Goal: Transaction & Acquisition: Purchase product/service

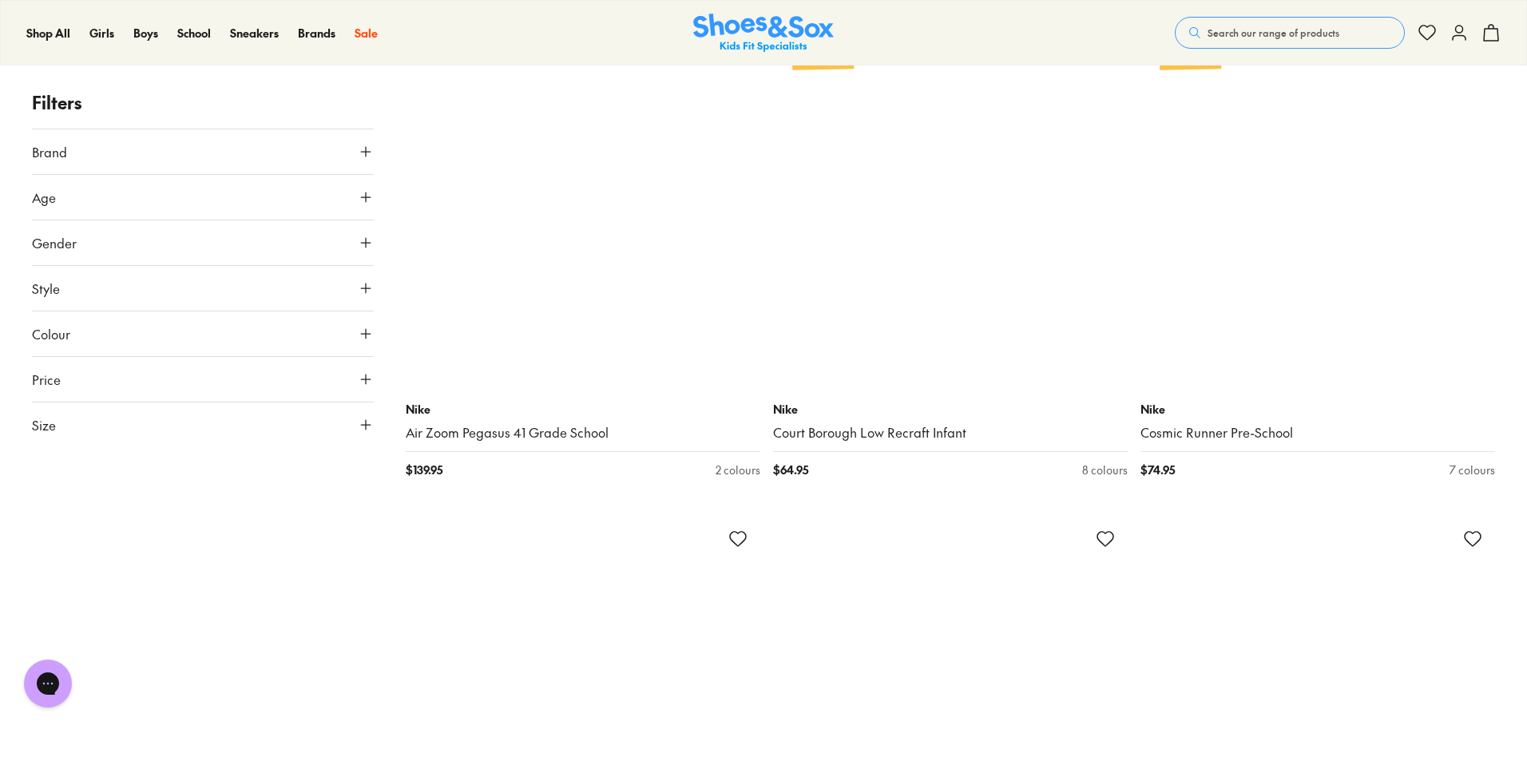
scroll to position [7905, 0]
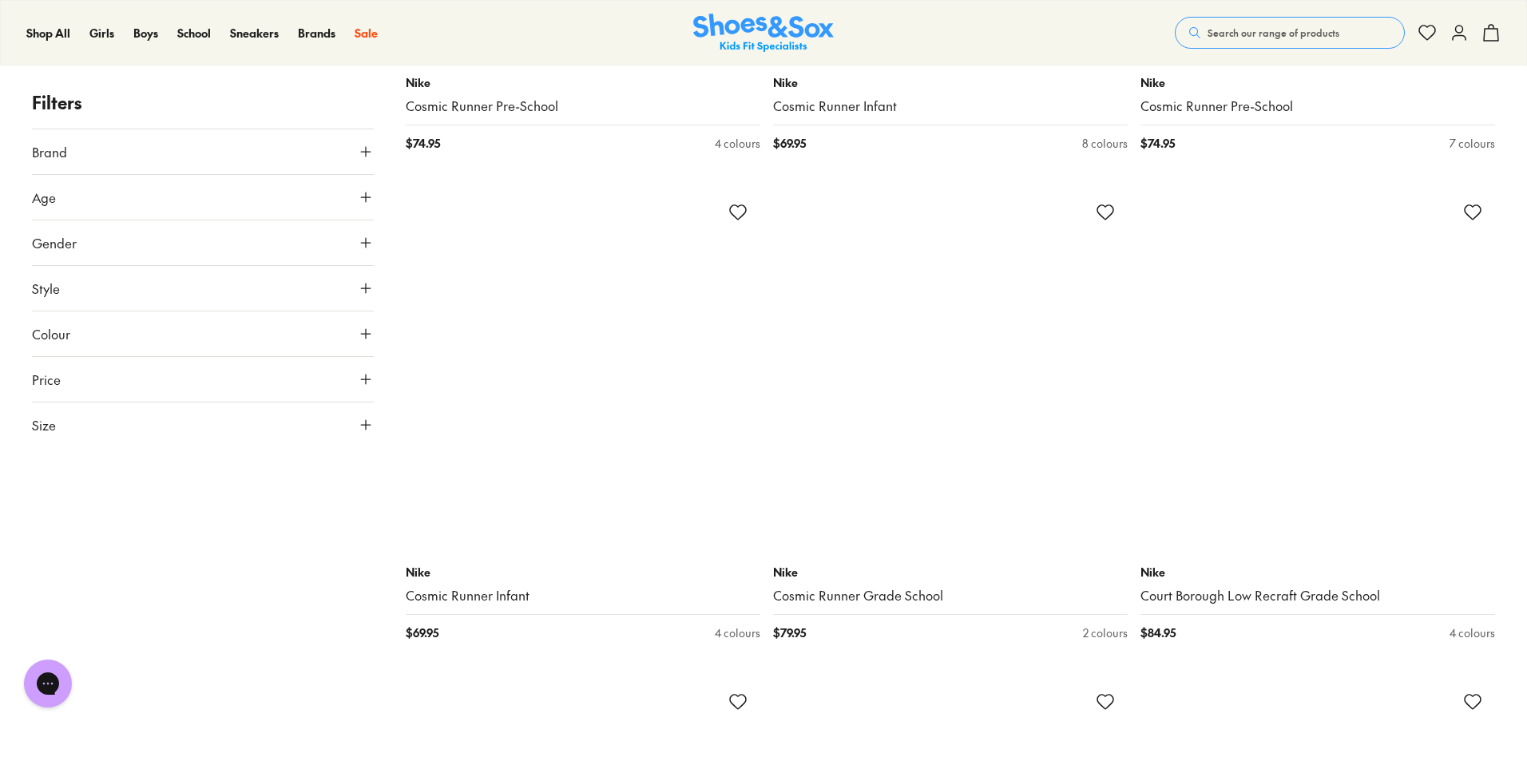
scroll to position [12776, 0]
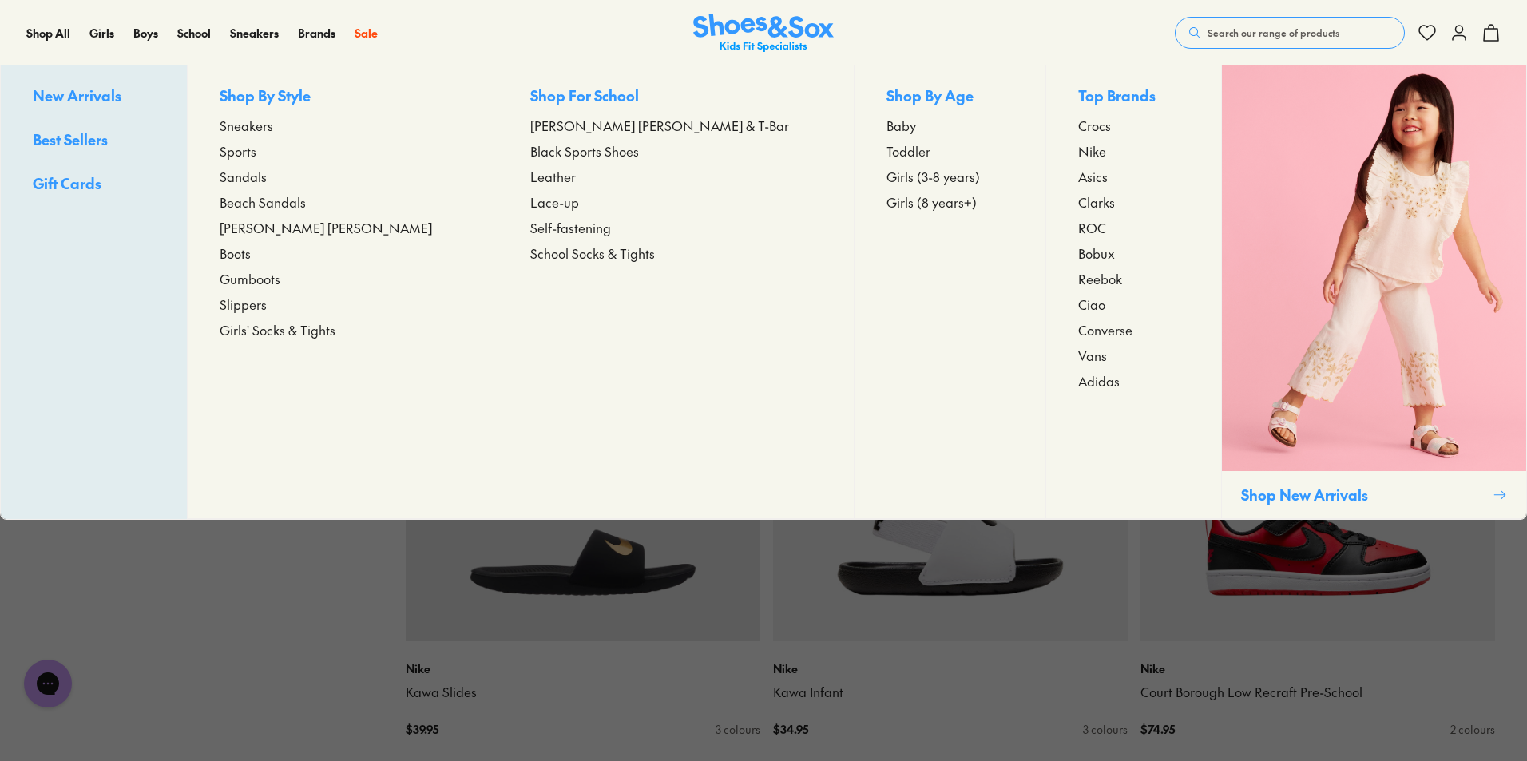
click at [273, 125] on span "Sneakers" at bounding box center [247, 125] width 54 height 19
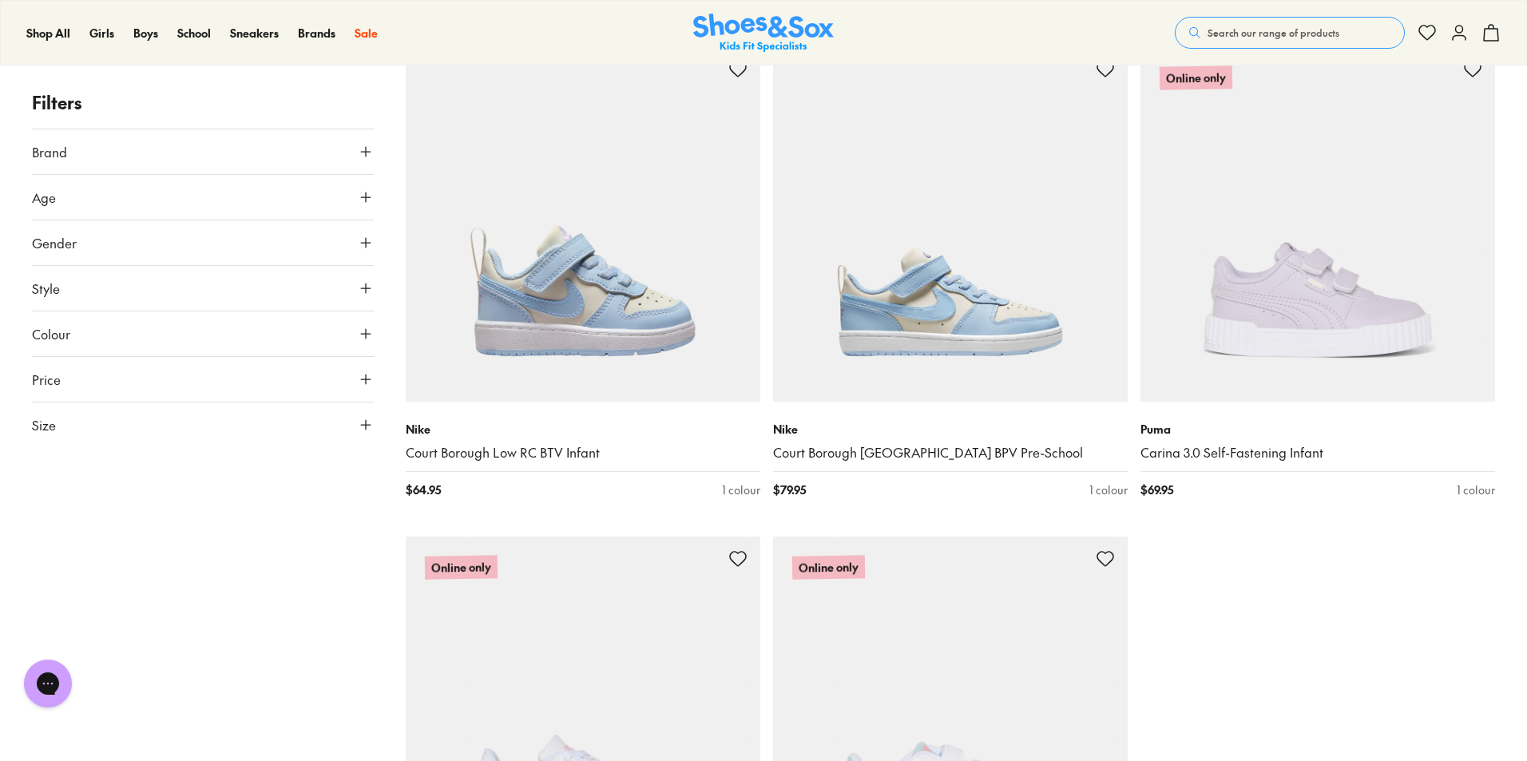
scroll to position [4710, 0]
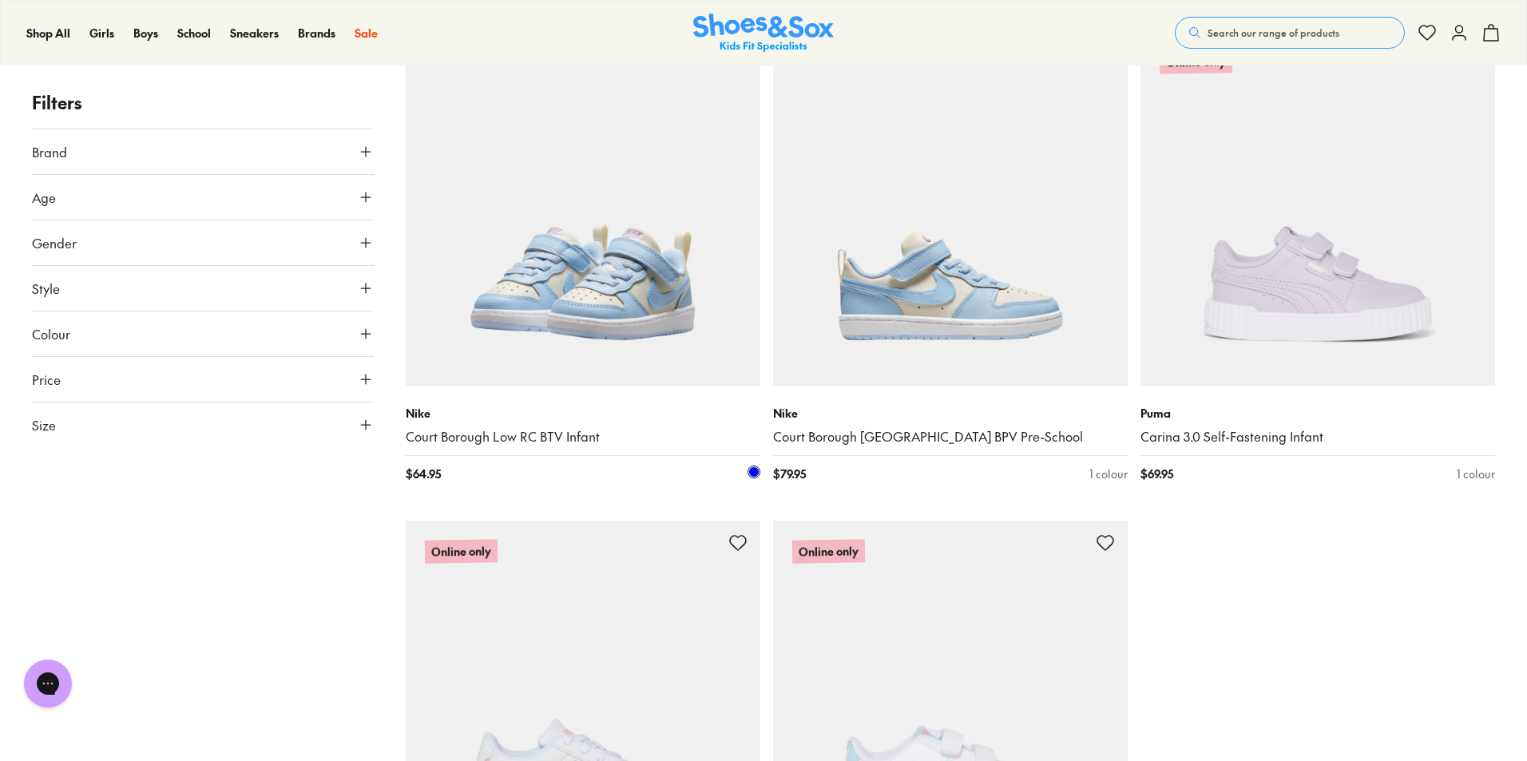
click at [655, 280] on img at bounding box center [583, 208] width 355 height 355
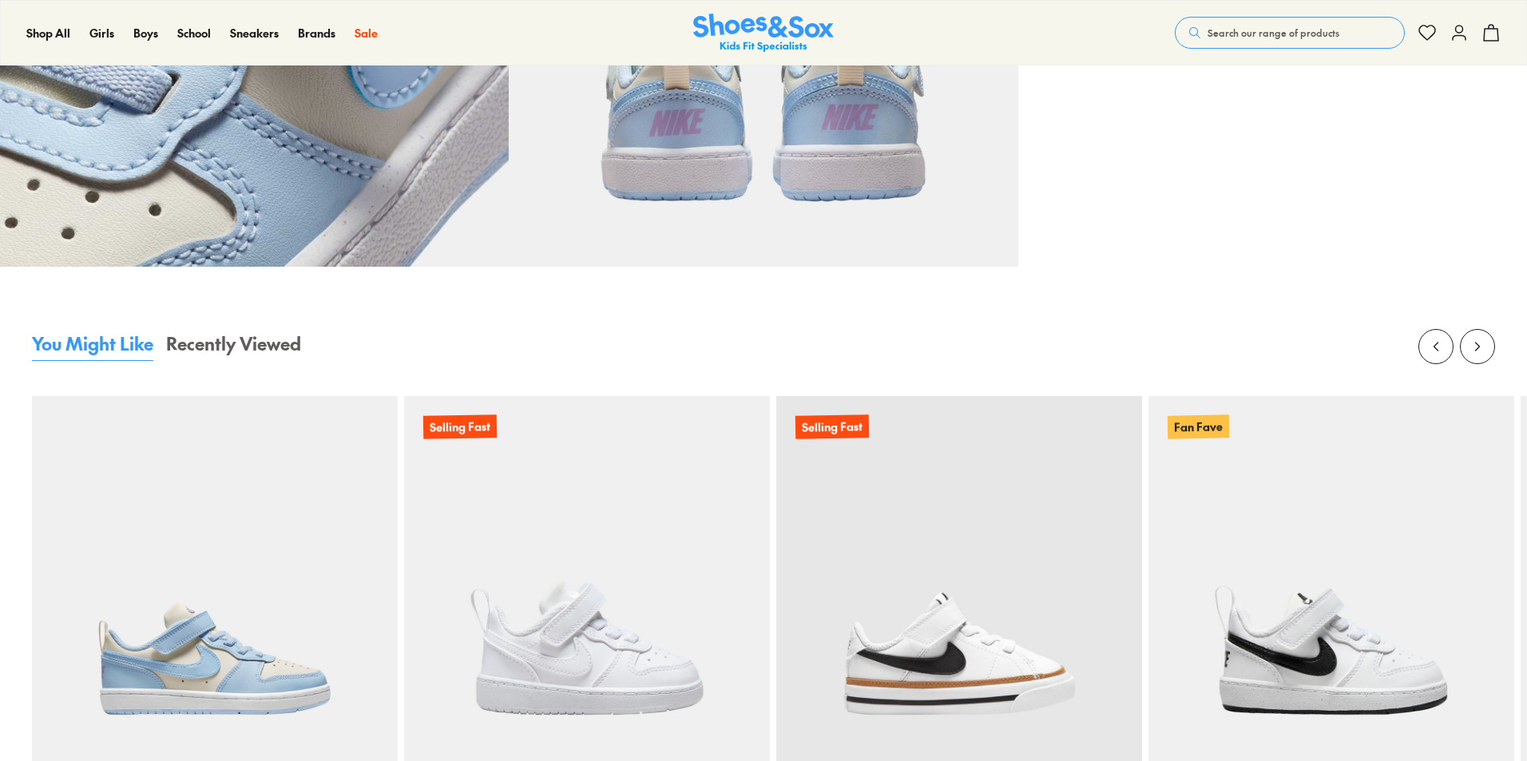
select select "*"
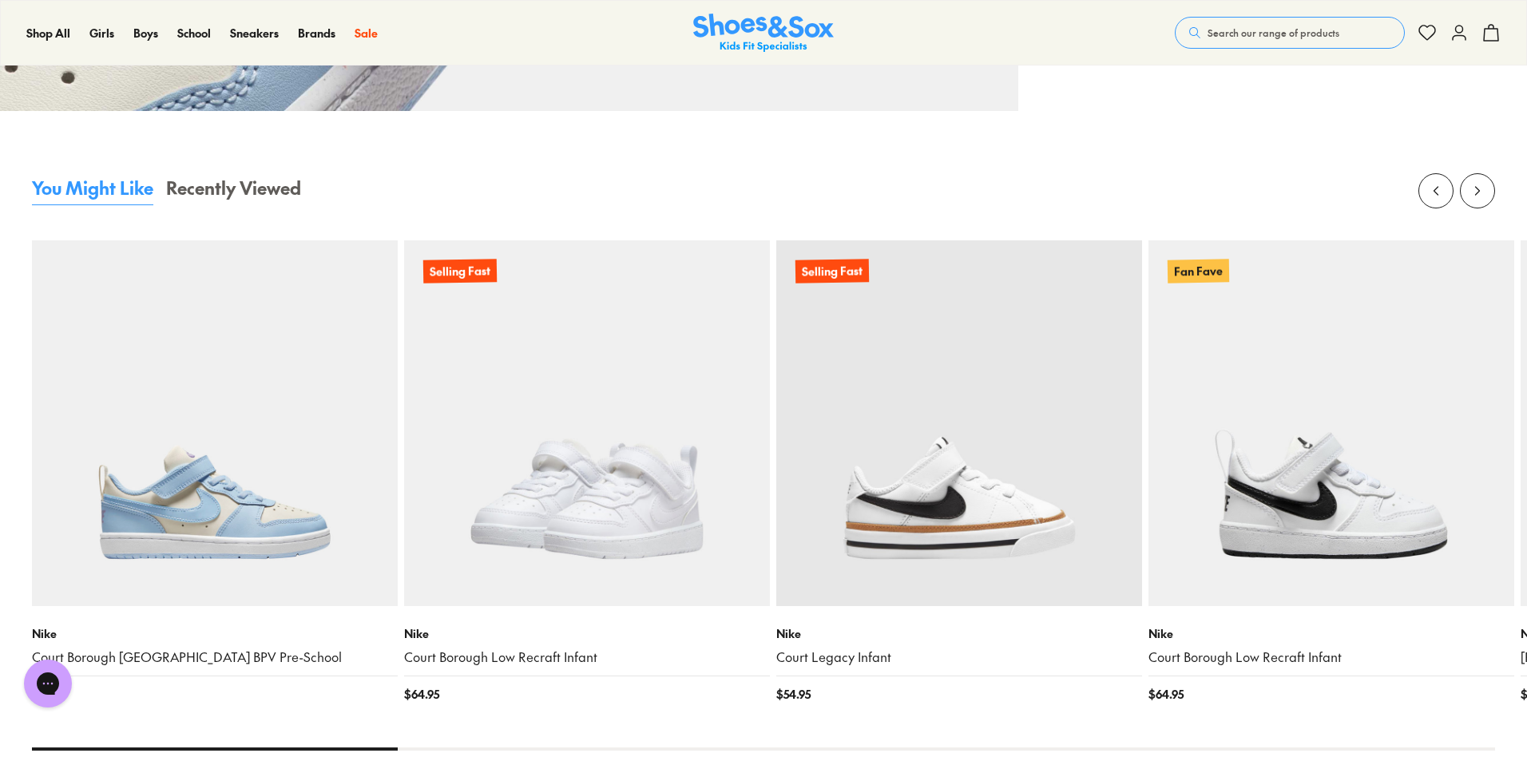
click at [648, 399] on img at bounding box center [587, 423] width 366 height 366
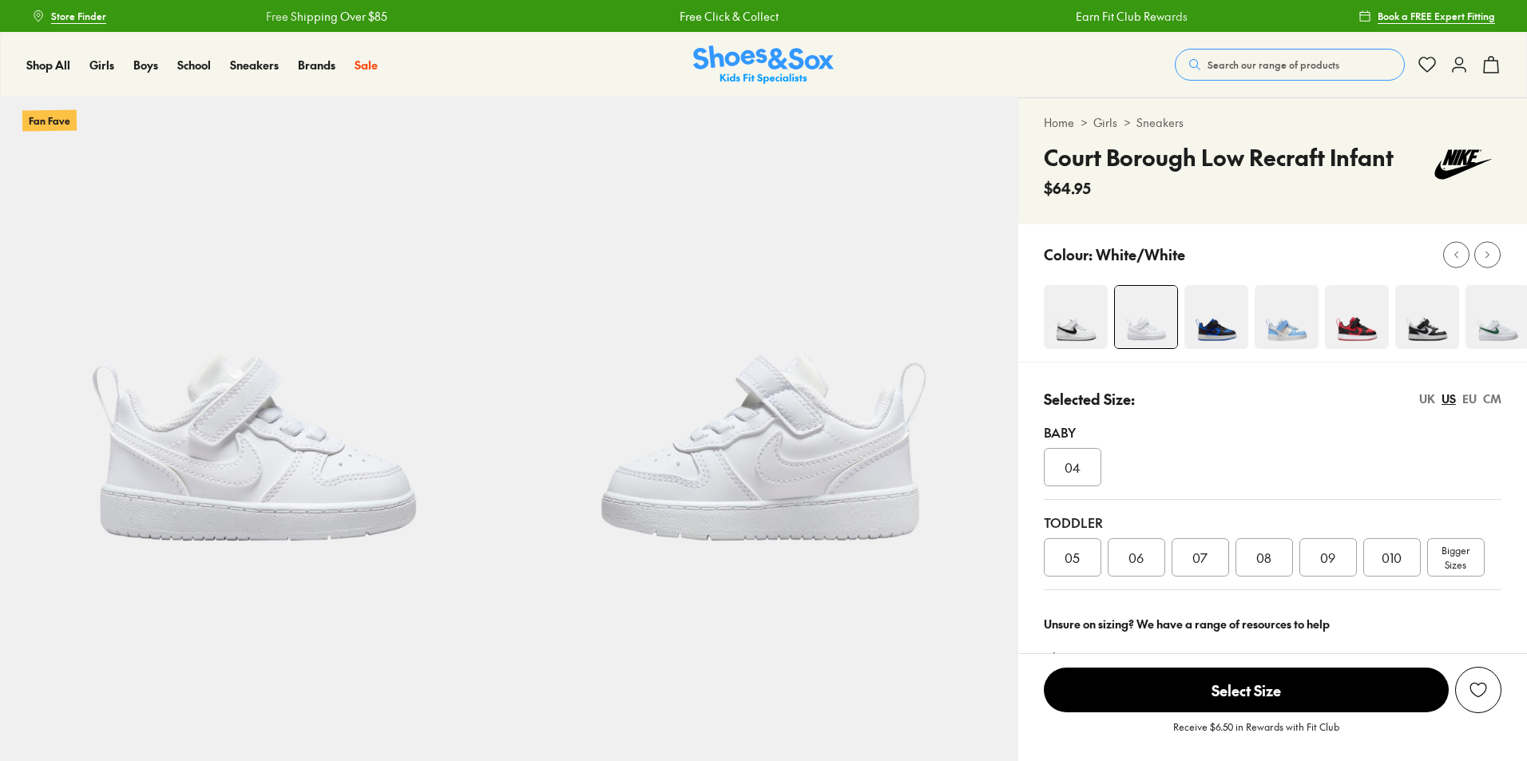
select select "*"
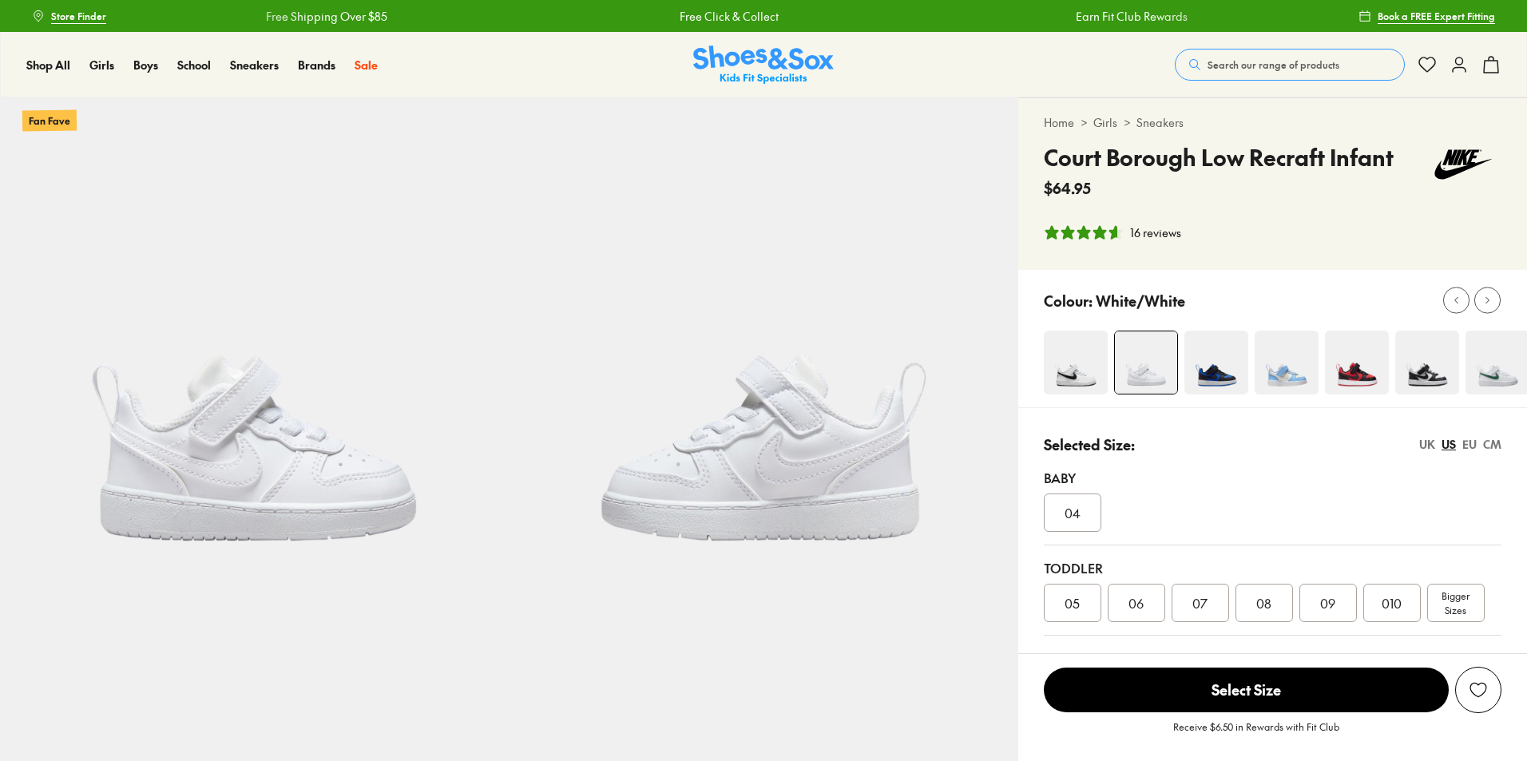
click at [1403, 607] on div "010" at bounding box center [1391, 603] width 57 height 38
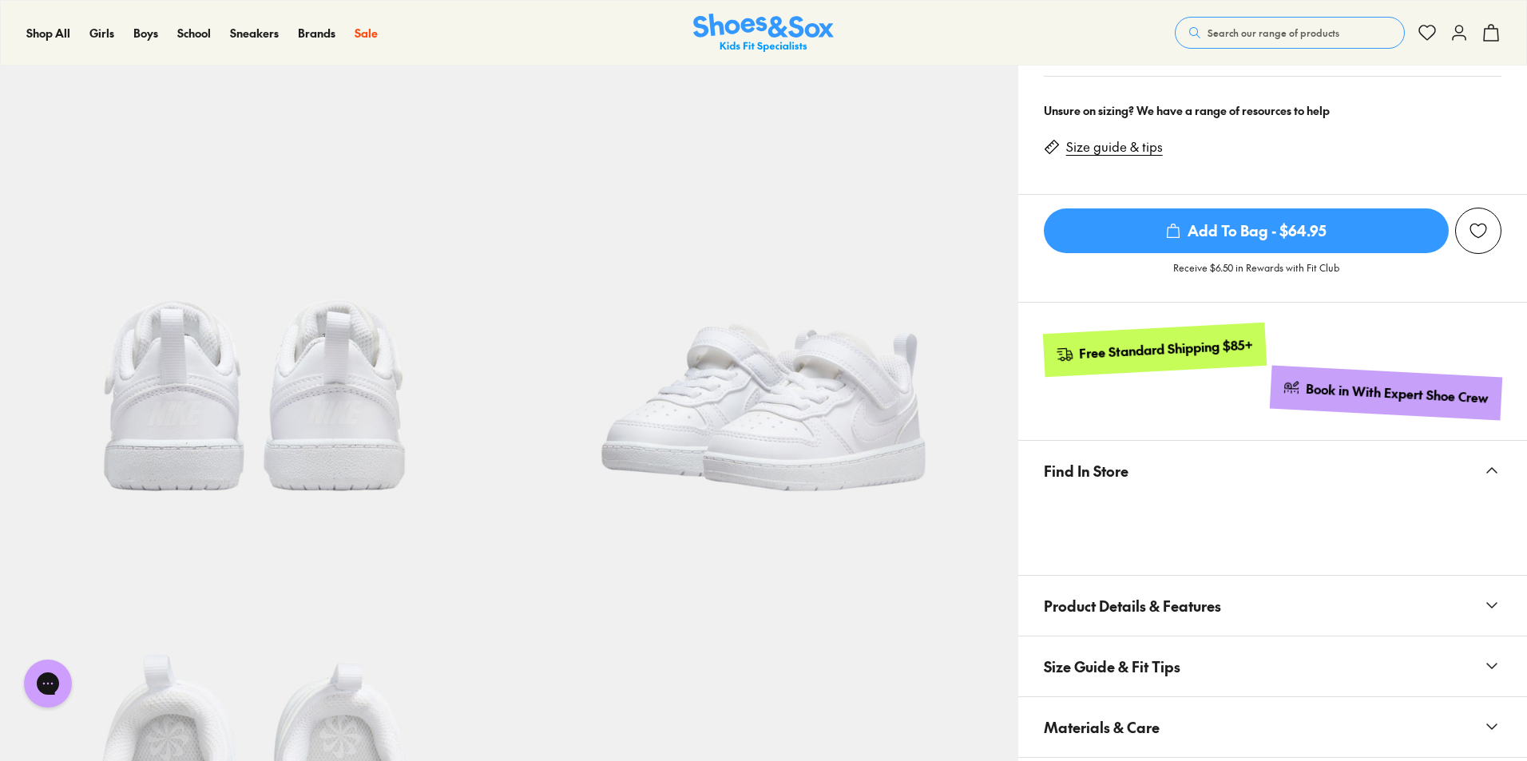
click at [1080, 149] on link "Size guide & tips" at bounding box center [1114, 147] width 97 height 18
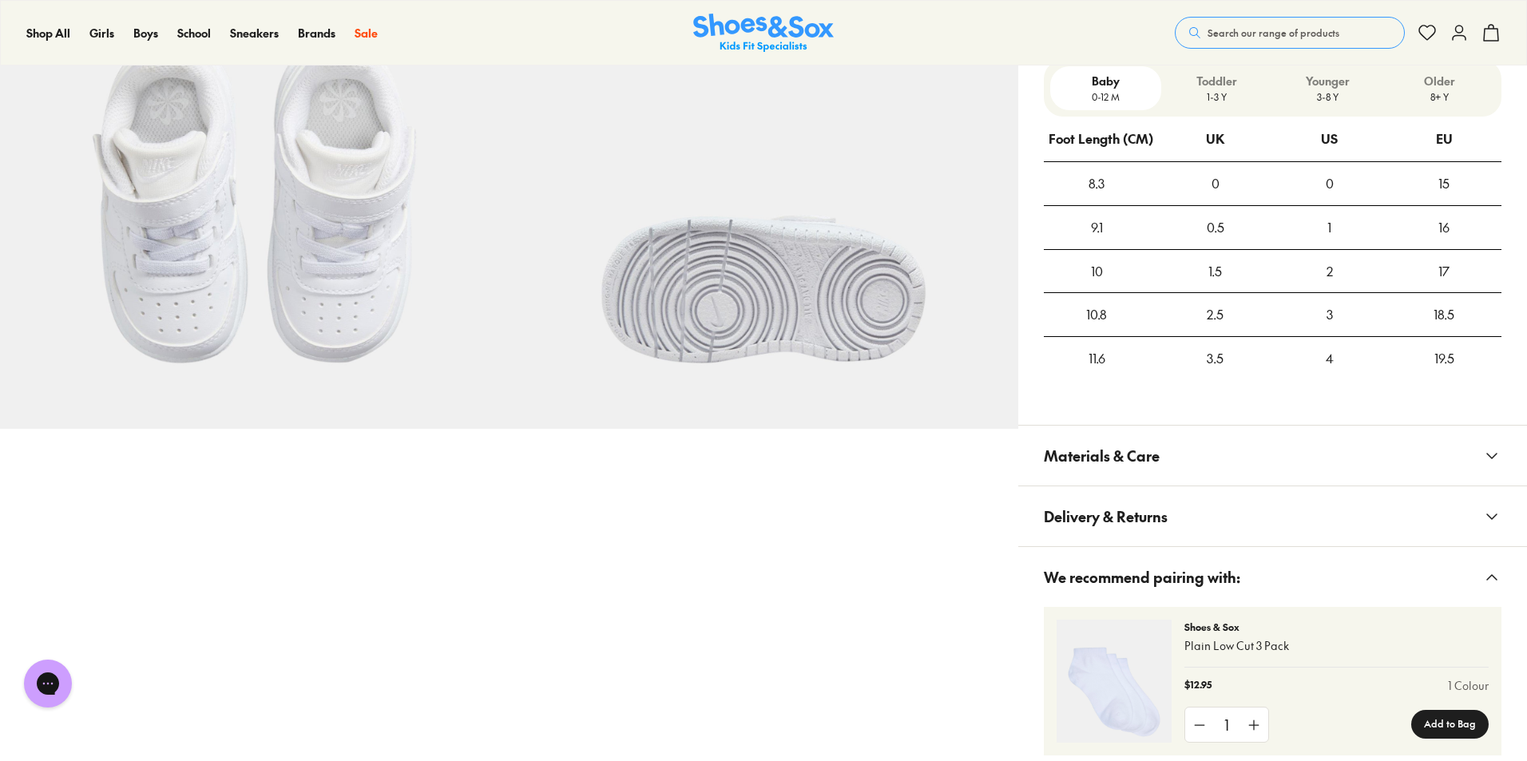
scroll to position [1116, 0]
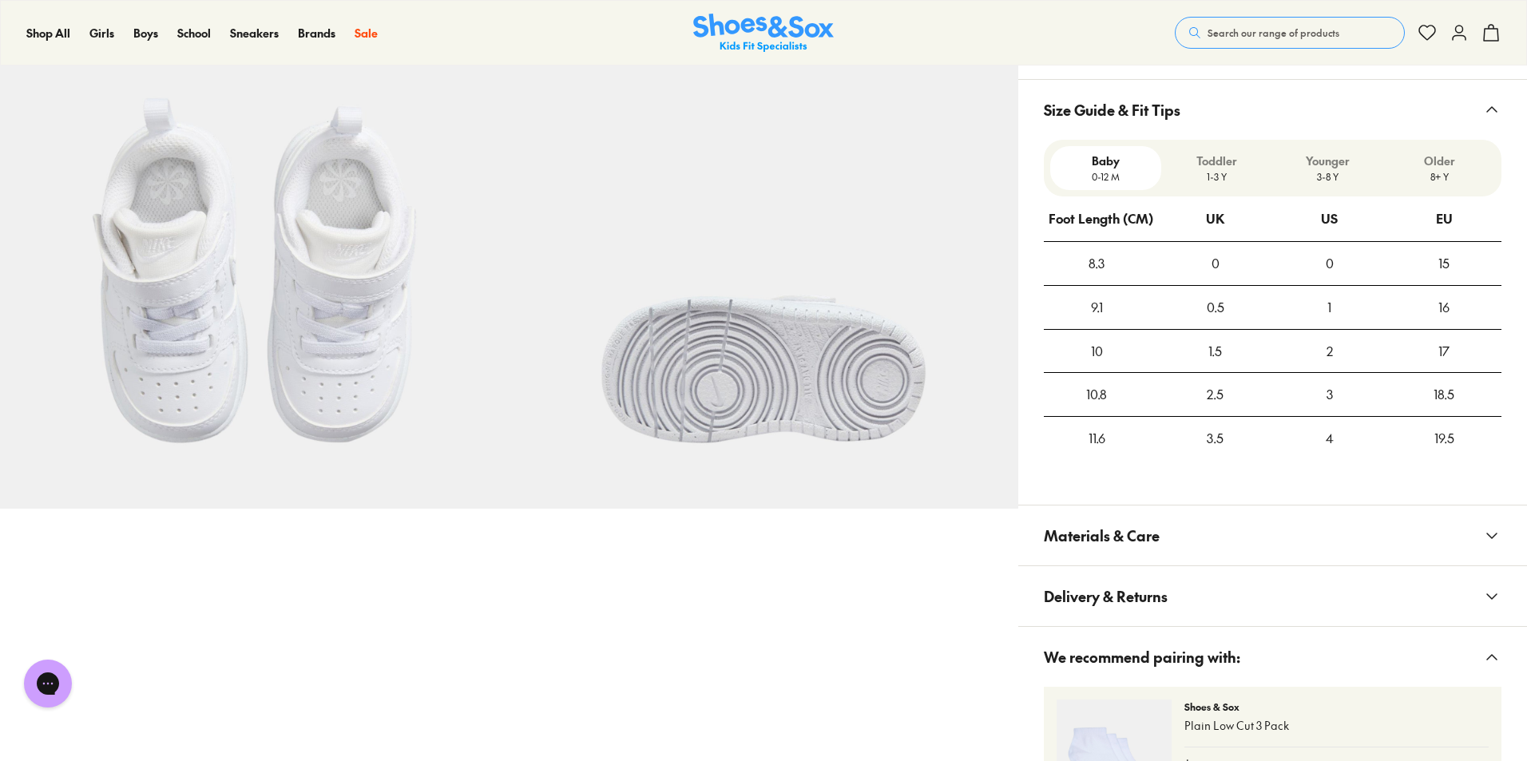
click at [1320, 172] on p "3-8 Y" at bounding box center [1328, 176] width 98 height 14
click at [1224, 179] on p "1-3 Y" at bounding box center [1217, 176] width 98 height 14
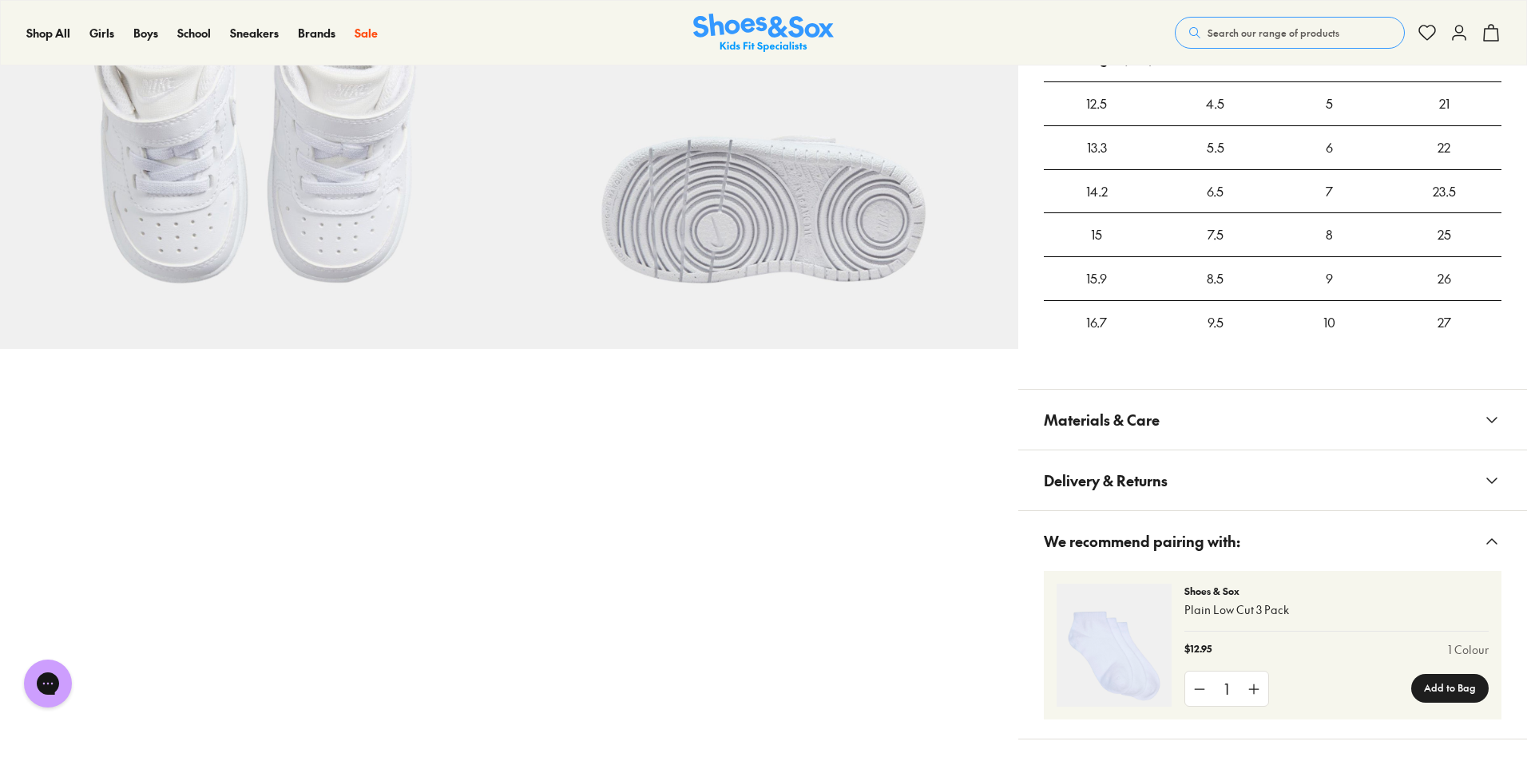
scroll to position [1196, 0]
